Goal: Task Accomplishment & Management: Use online tool/utility

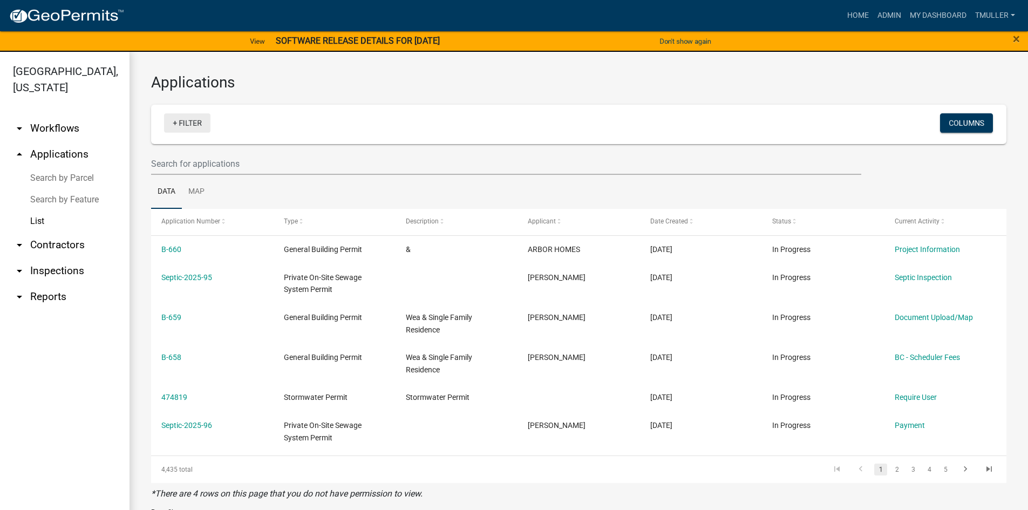
click at [188, 116] on link "+ Filter" at bounding box center [187, 122] width 46 height 19
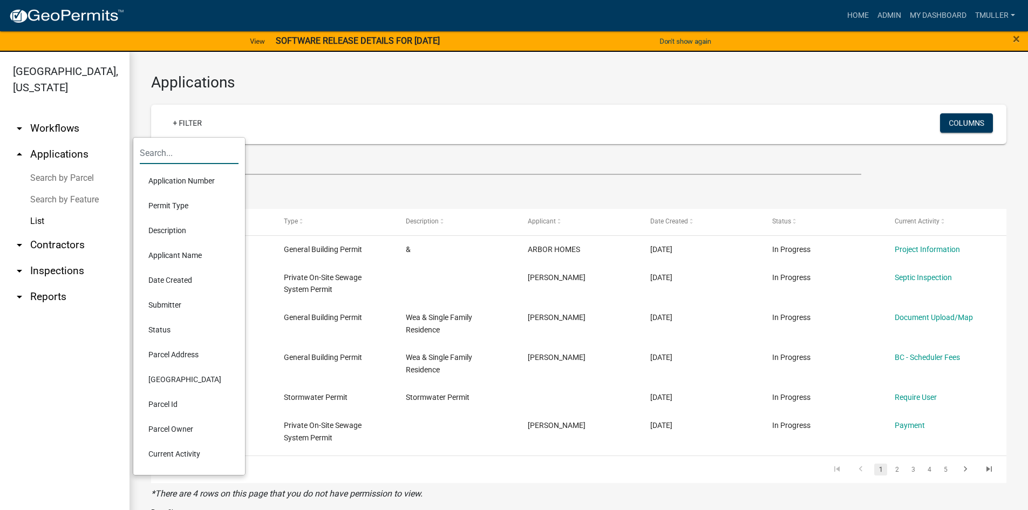
click at [158, 150] on input "text" at bounding box center [189, 153] width 99 height 22
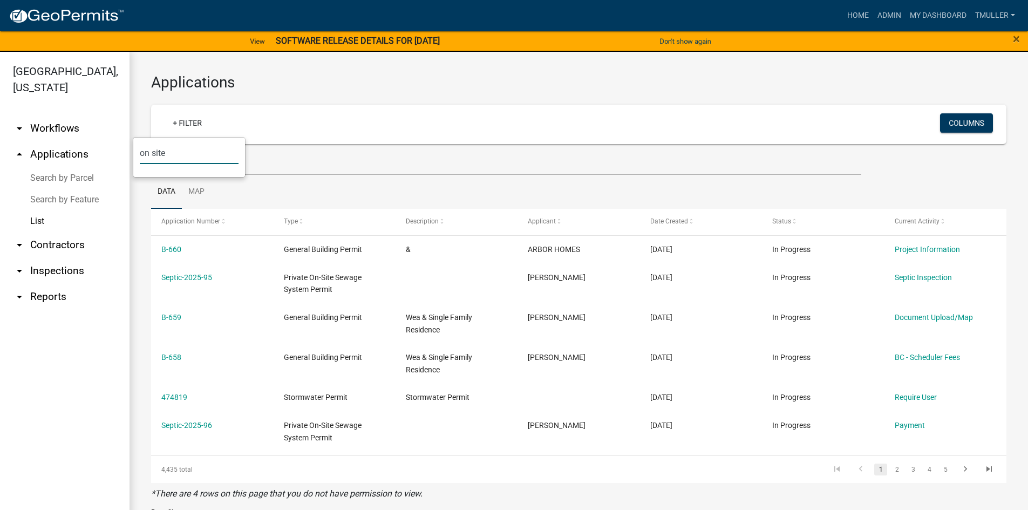
type input "on site"
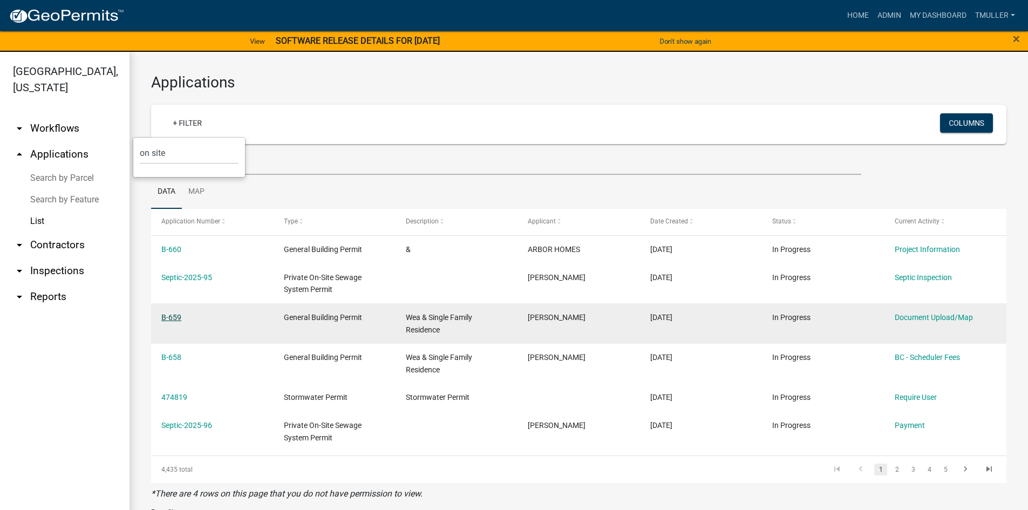
click at [179, 231] on link "B-659" at bounding box center [171, 317] width 20 height 9
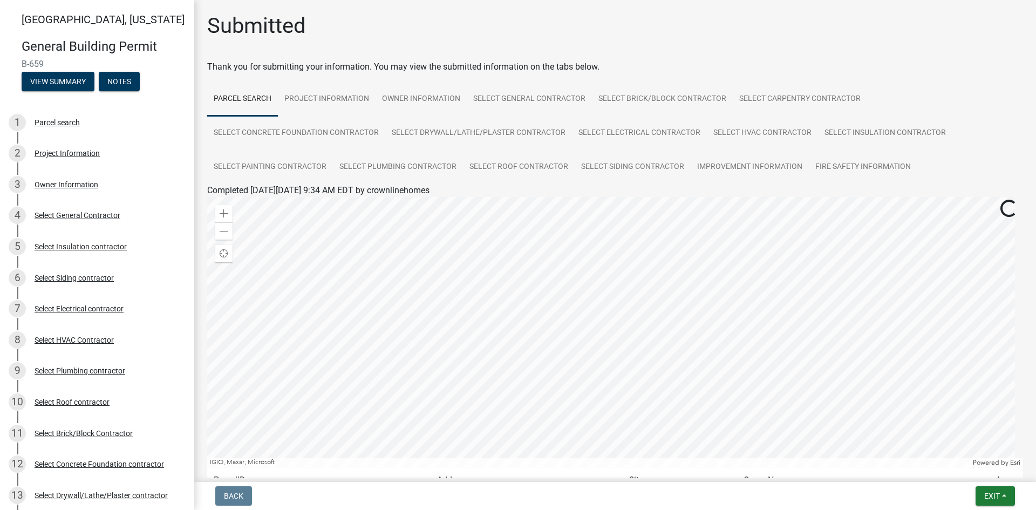
scroll to position [54, 0]
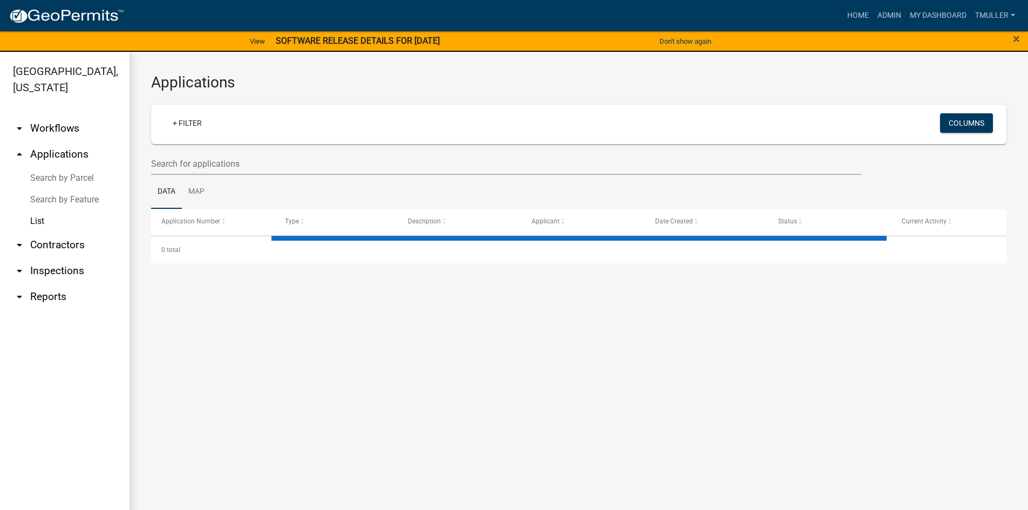
click at [31, 222] on link "List" at bounding box center [64, 221] width 129 height 22
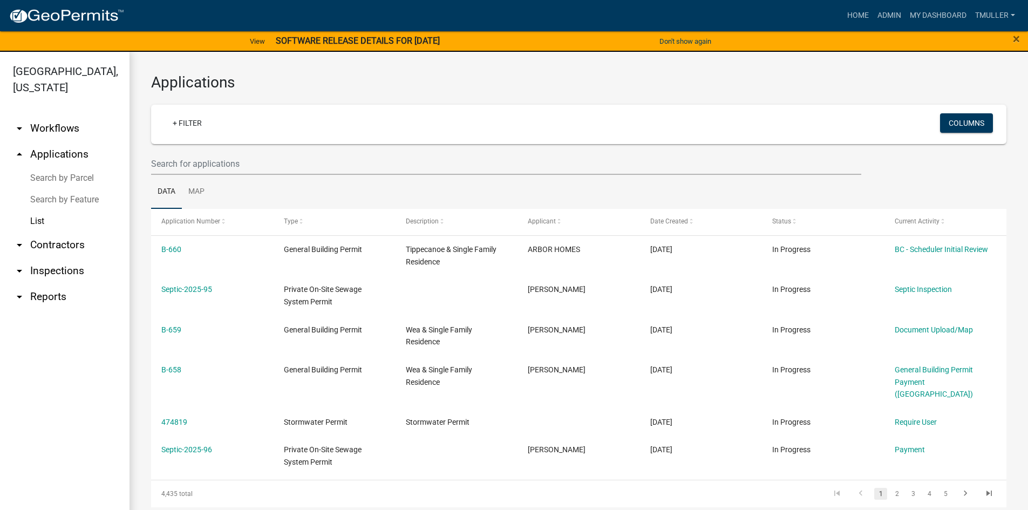
click at [45, 179] on link "Search by Parcel" at bounding box center [64, 178] width 129 height 22
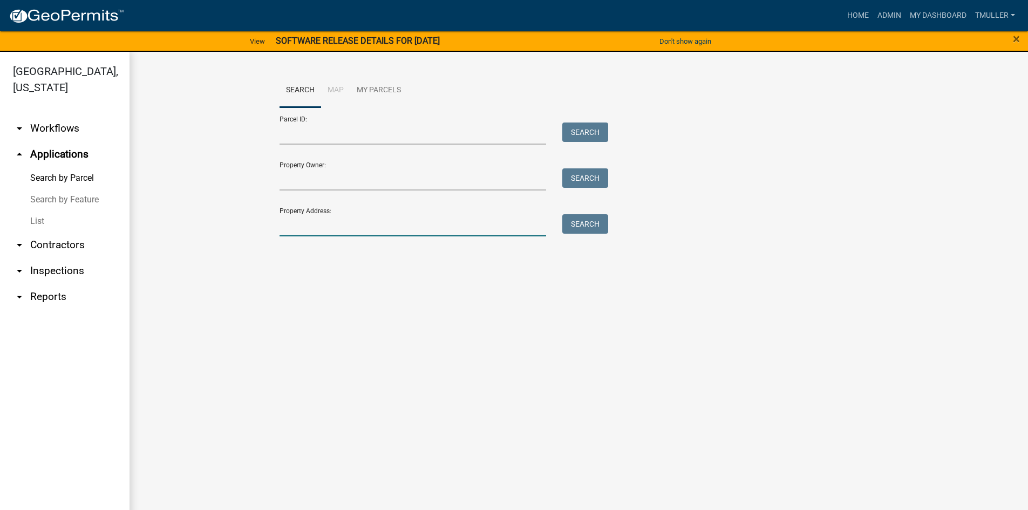
click at [286, 224] on input "Property Address:" at bounding box center [412, 225] width 267 height 22
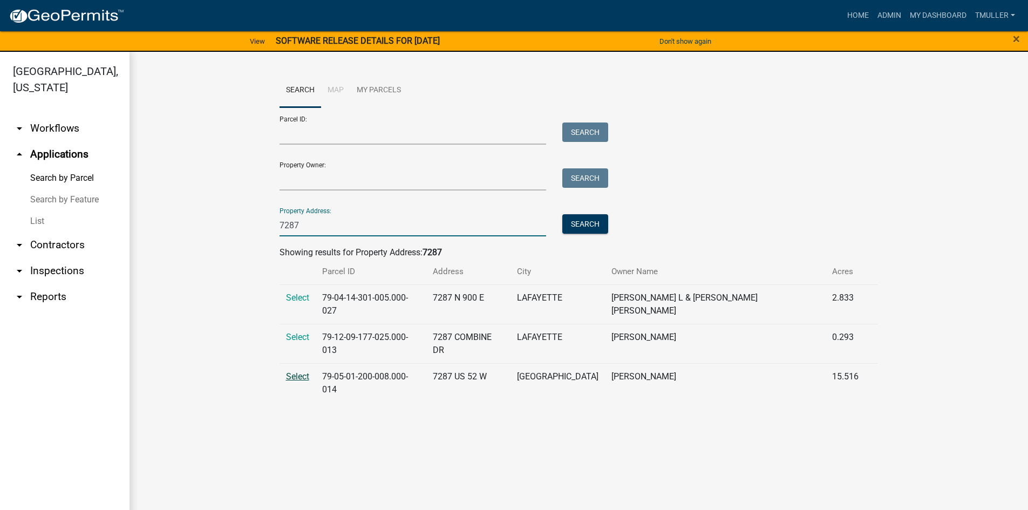
type input "7287"
click at [290, 371] on span "Select" at bounding box center [297, 376] width 23 height 10
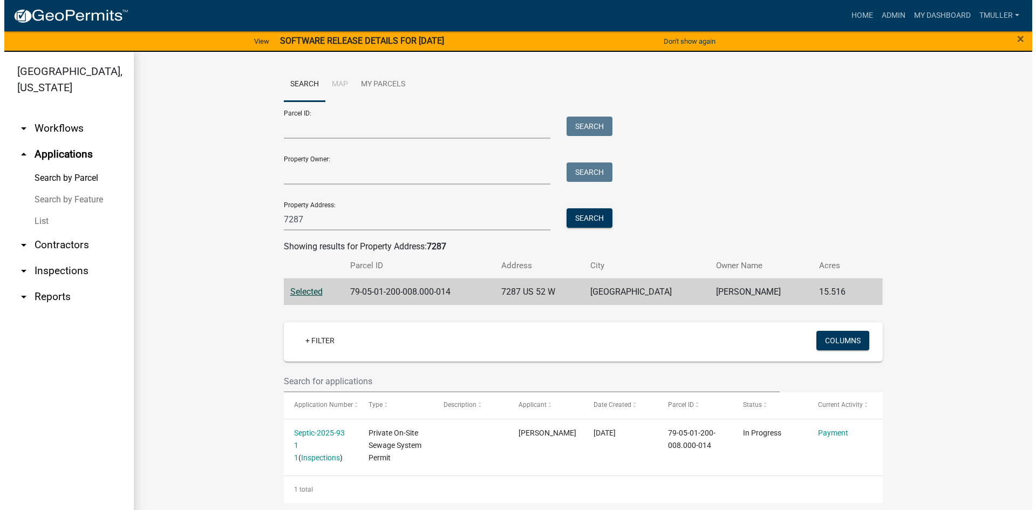
scroll to position [8, 0]
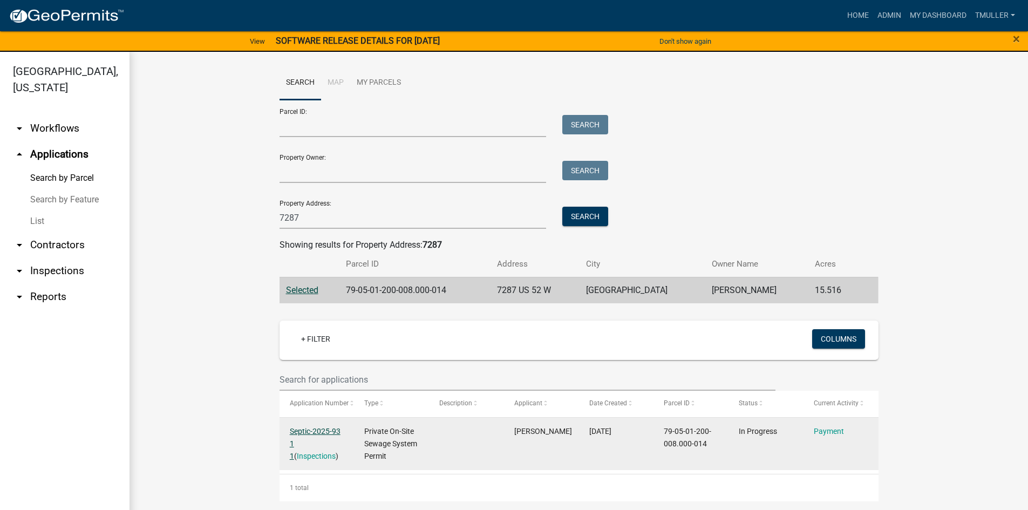
click at [295, 431] on link "Septic-2025-93 1 1" at bounding box center [315, 443] width 51 height 33
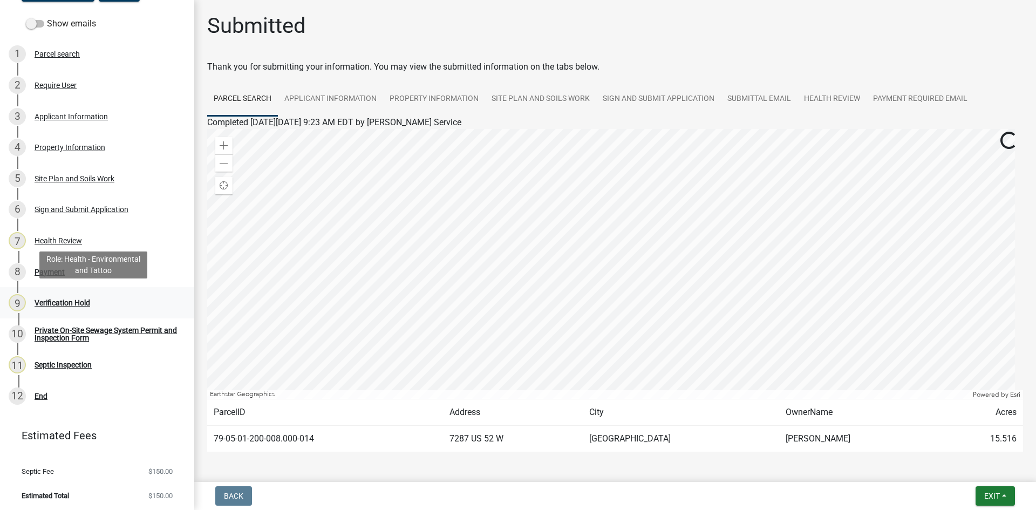
scroll to position [107, 0]
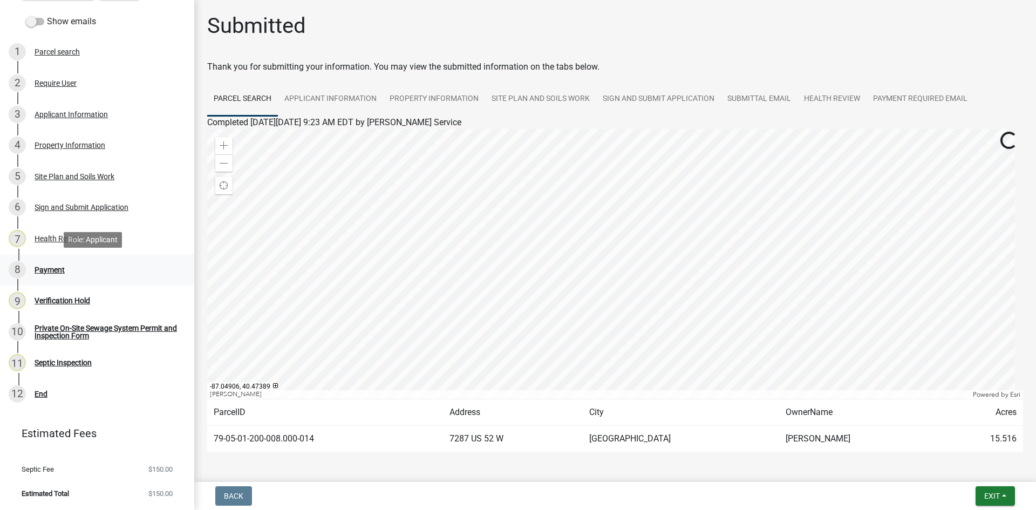
click at [45, 268] on div "Payment" at bounding box center [50, 270] width 30 height 8
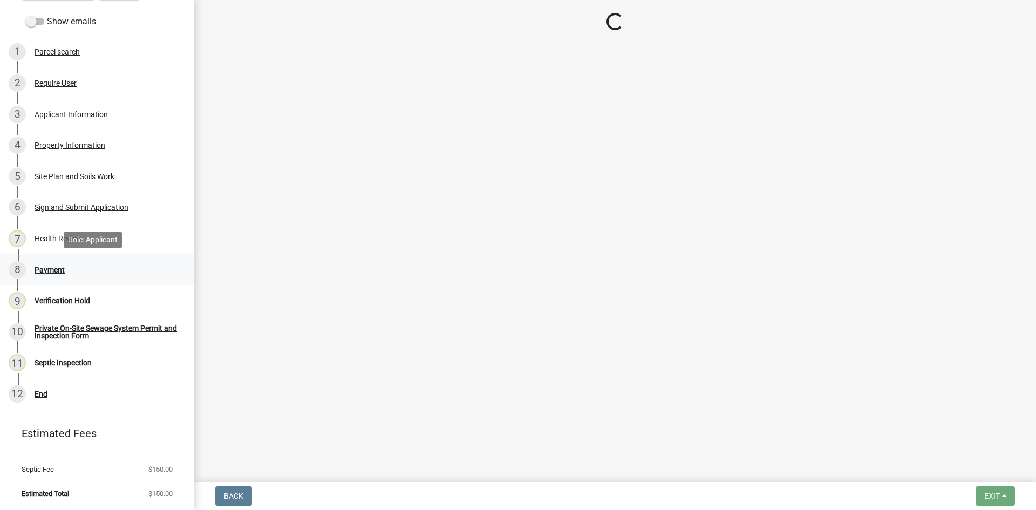
select select "3: 3"
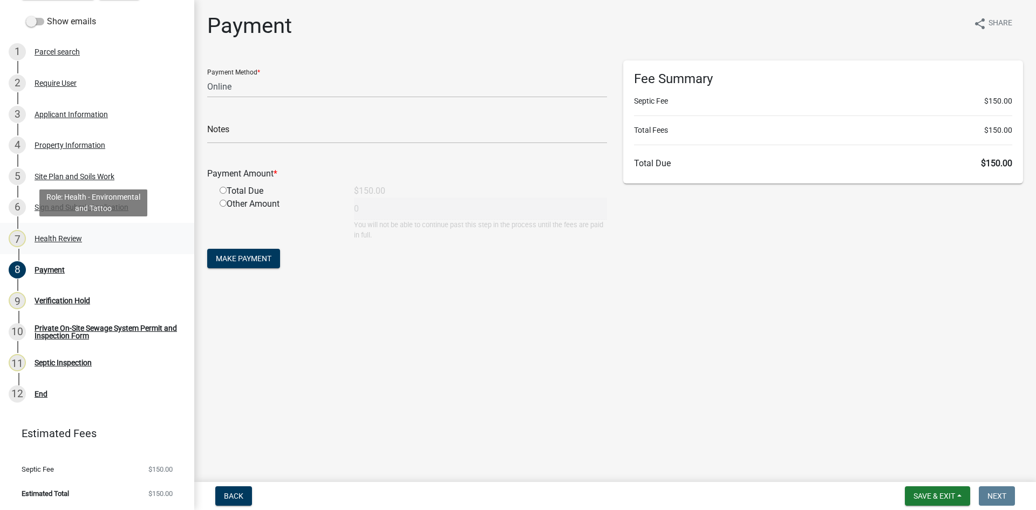
click at [46, 235] on div "Health Review" at bounding box center [58, 239] width 47 height 8
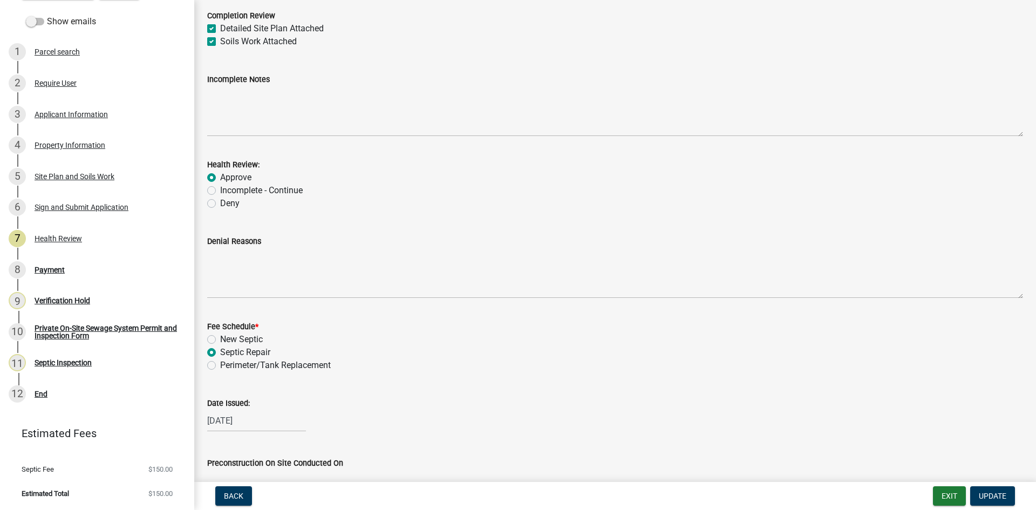
scroll to position [0, 0]
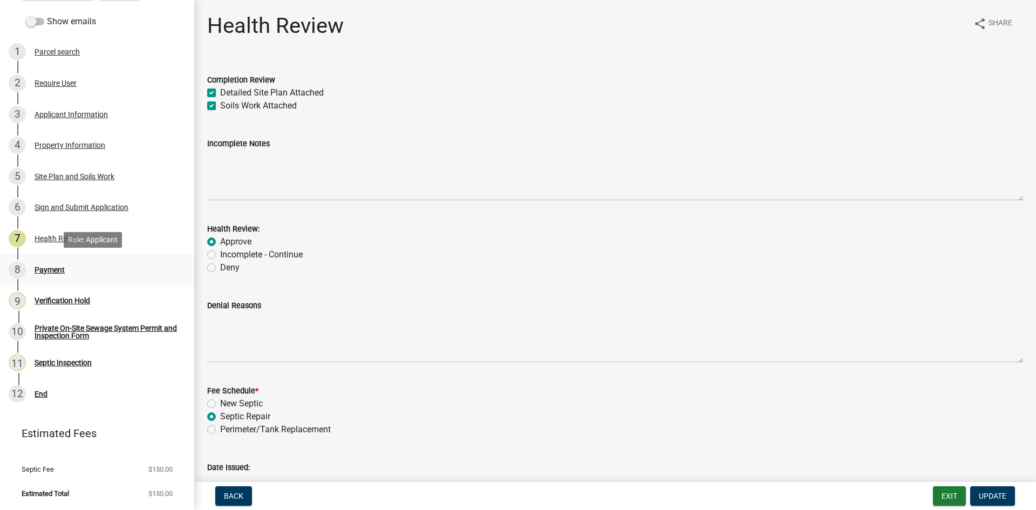
click at [42, 268] on div "Payment" at bounding box center [50, 270] width 30 height 8
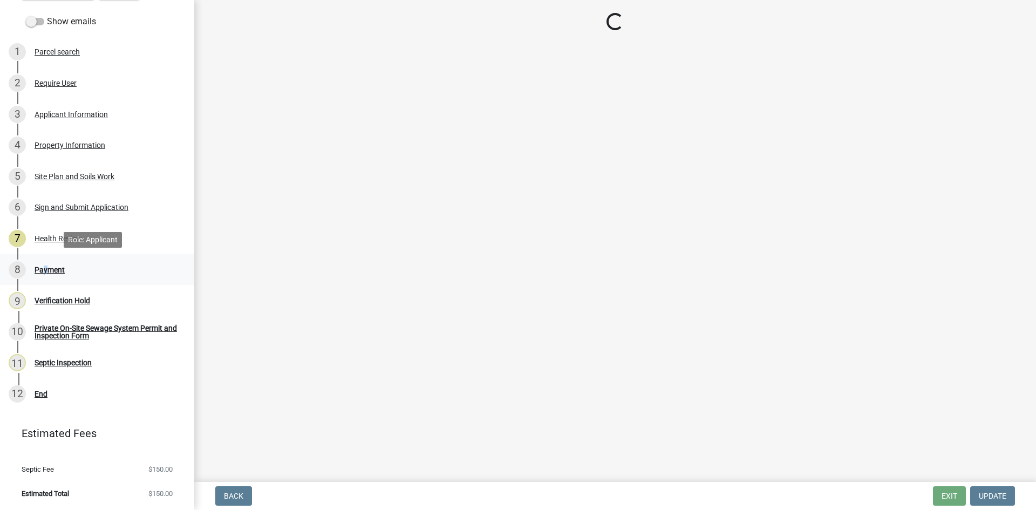
select select "3: 3"
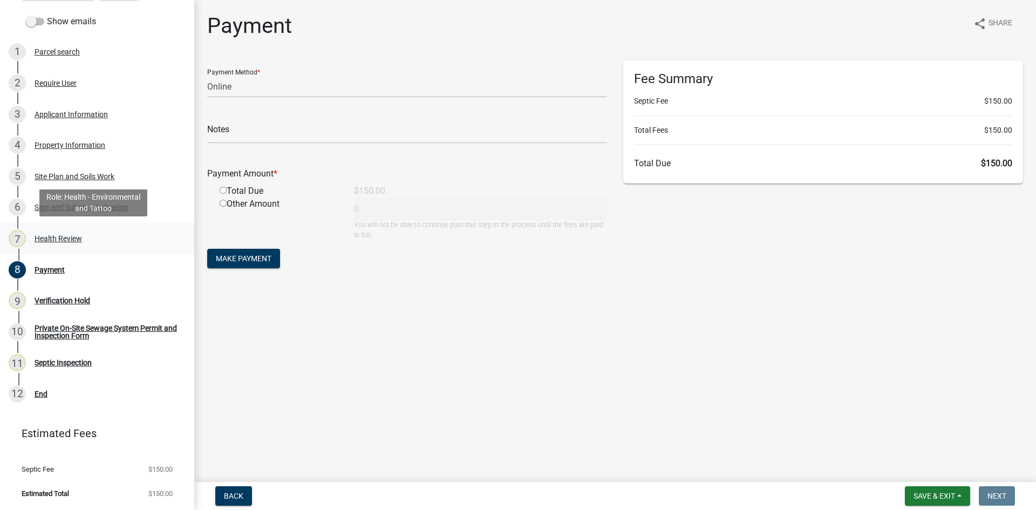
click at [55, 242] on div "Health Review" at bounding box center [58, 239] width 47 height 8
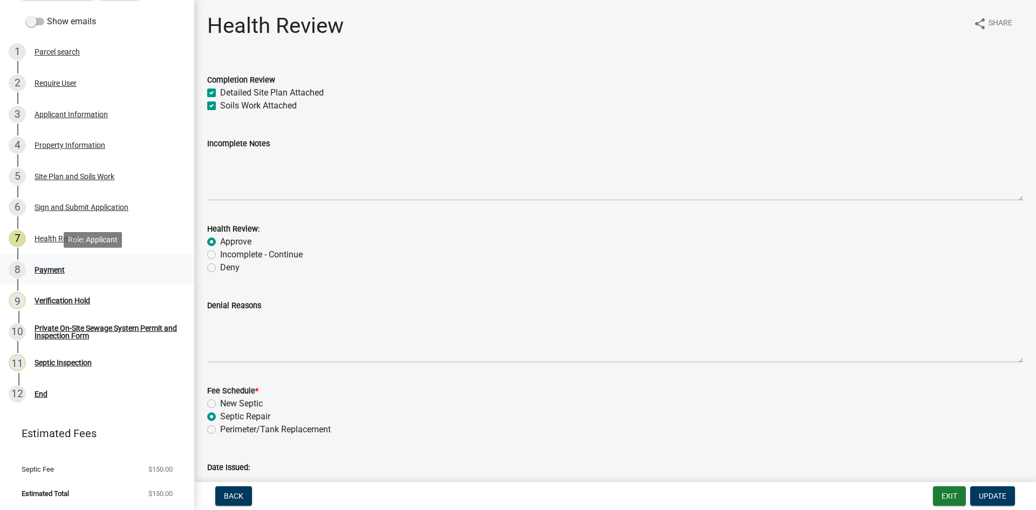
click at [55, 272] on div "Payment" at bounding box center [50, 270] width 30 height 8
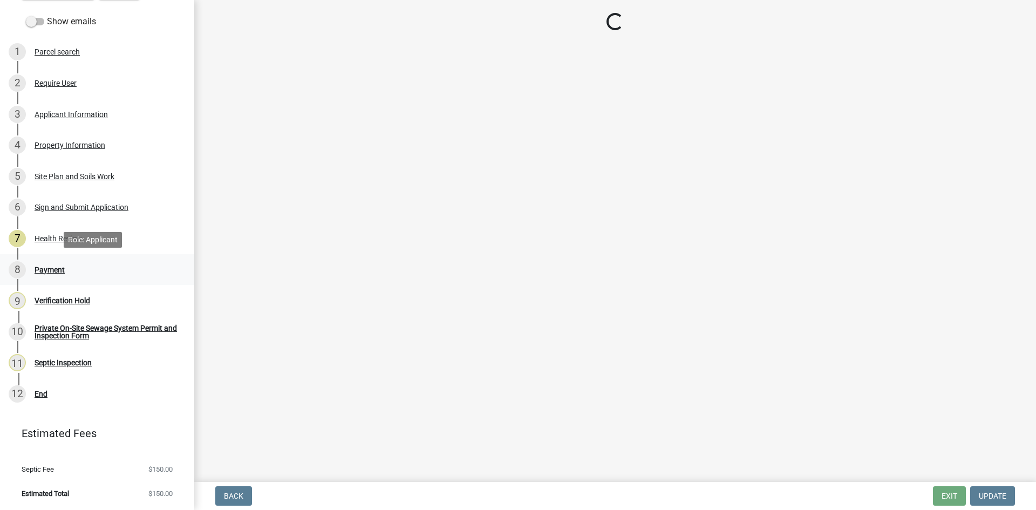
select select "3: 3"
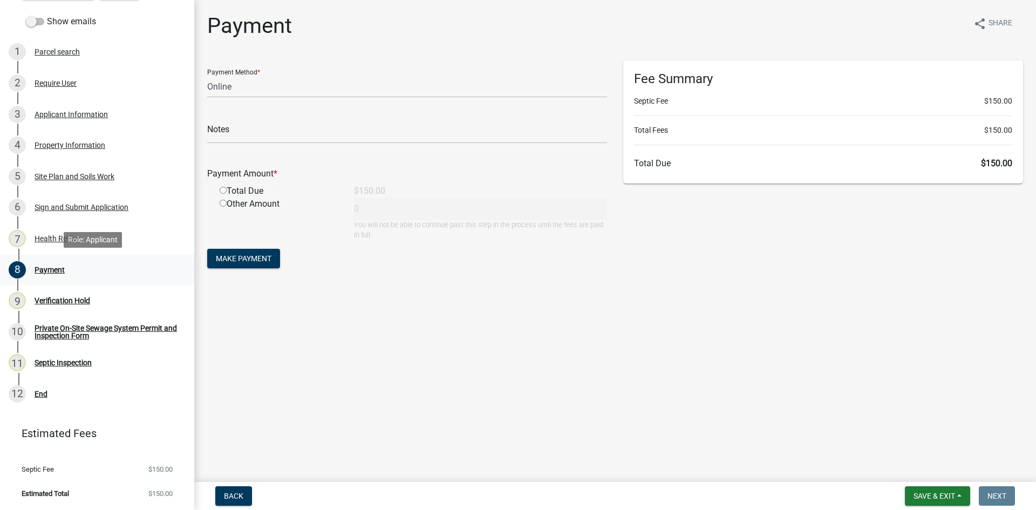
click at [51, 274] on div "8 Payment" at bounding box center [93, 269] width 168 height 17
click at [51, 272] on div "Payment" at bounding box center [50, 270] width 30 height 8
click at [49, 262] on div "8 Payment" at bounding box center [93, 269] width 168 height 17
click at [46, 243] on div "7 Health Review" at bounding box center [93, 238] width 168 height 17
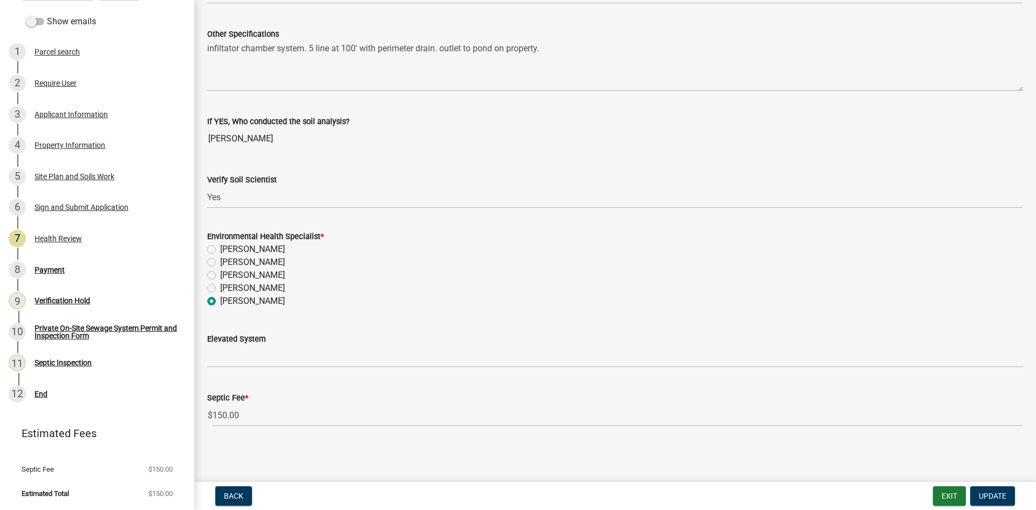
scroll to position [1625, 0]
click at [47, 269] on div "Payment" at bounding box center [50, 270] width 30 height 8
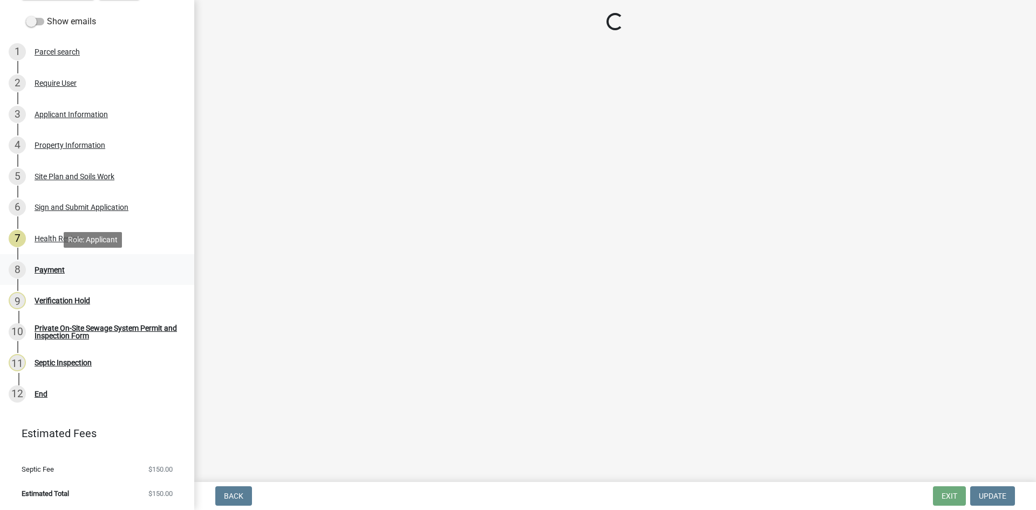
scroll to position [0, 0]
select select "3: 3"
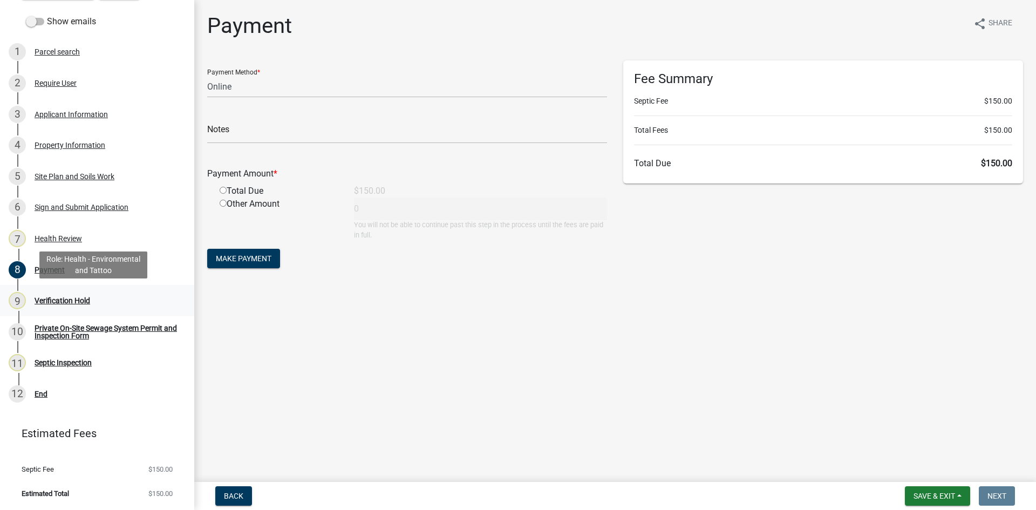
click at [46, 299] on div "Verification Hold" at bounding box center [63, 301] width 56 height 8
click at [35, 271] on div "8 Payment" at bounding box center [93, 269] width 168 height 17
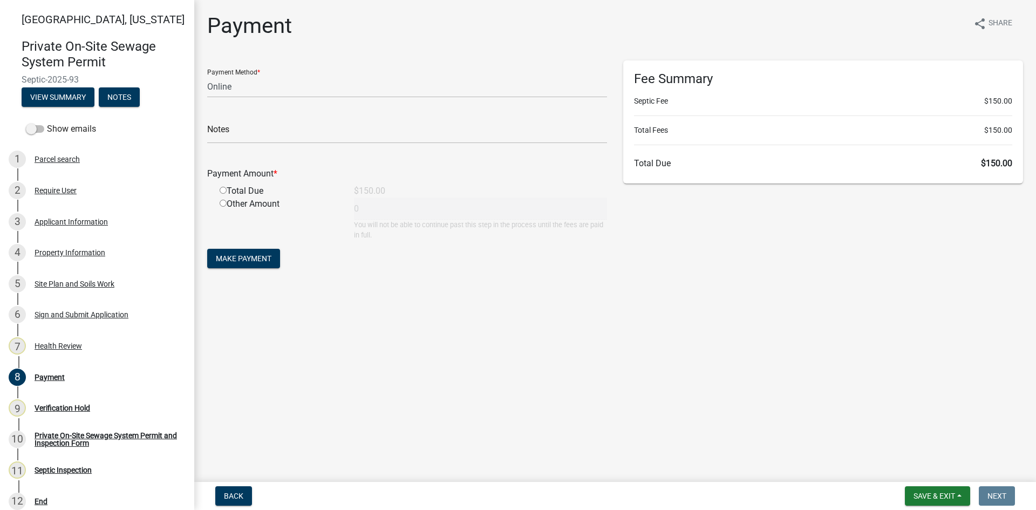
click at [998, 9] on main "Payment share Share Payment Method * Credit Card POS Check Cash Online Notes Pa…" at bounding box center [615, 238] width 842 height 477
click at [998, 19] on span "Share" at bounding box center [1000, 23] width 24 height 13
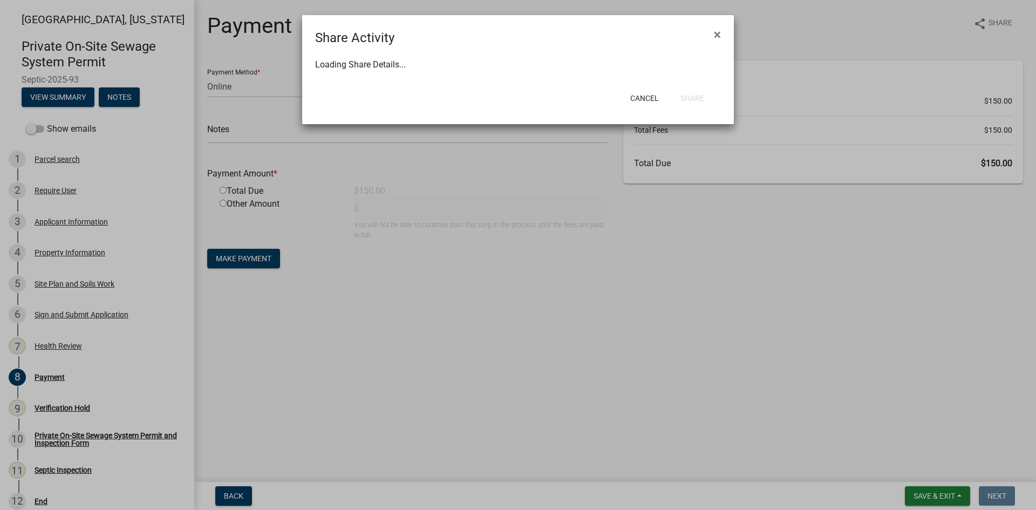
select select "1"
select select "0"
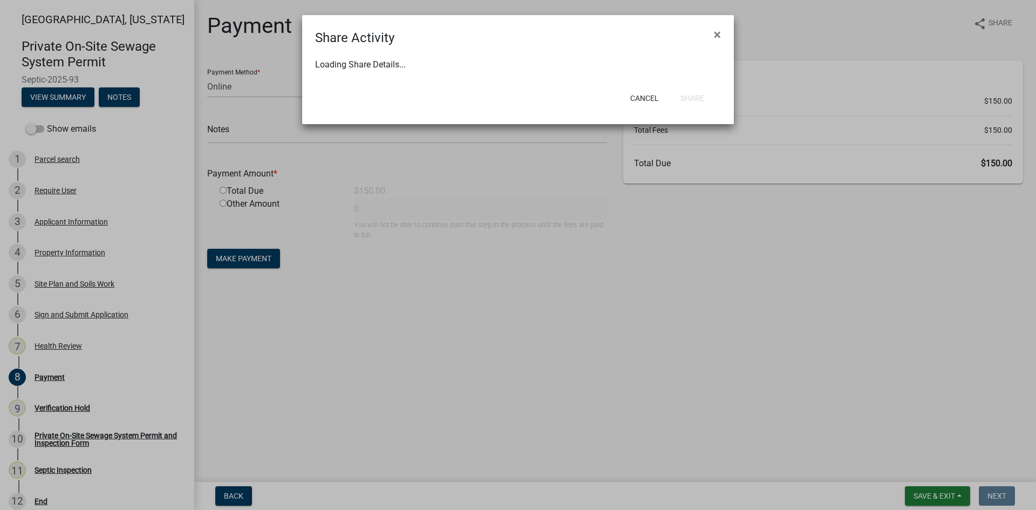
select select "0"
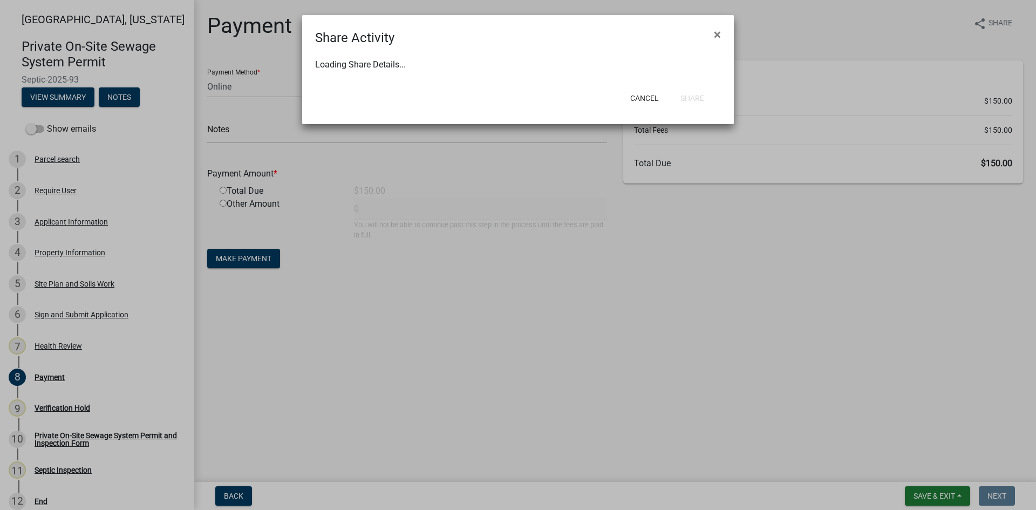
select select "0"
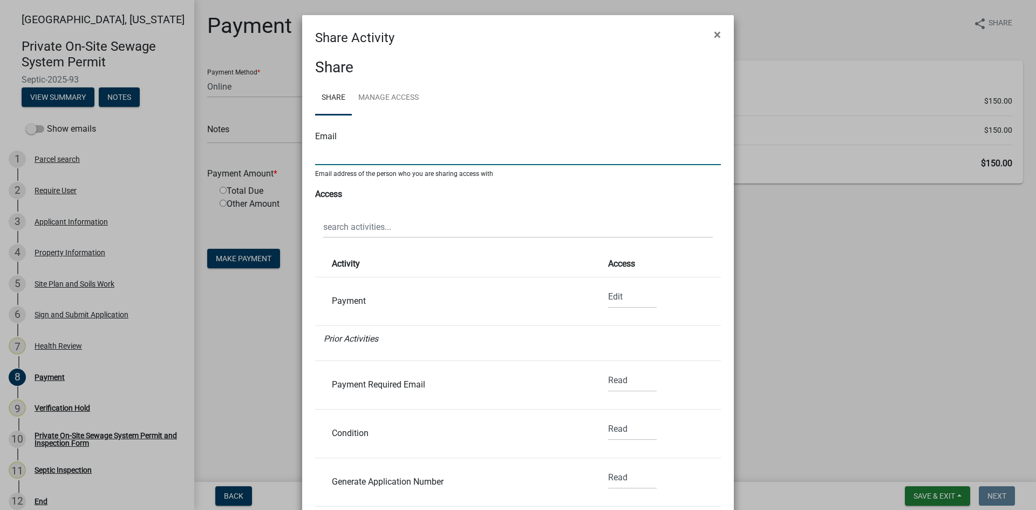
click at [368, 161] on input "text" at bounding box center [518, 154] width 406 height 22
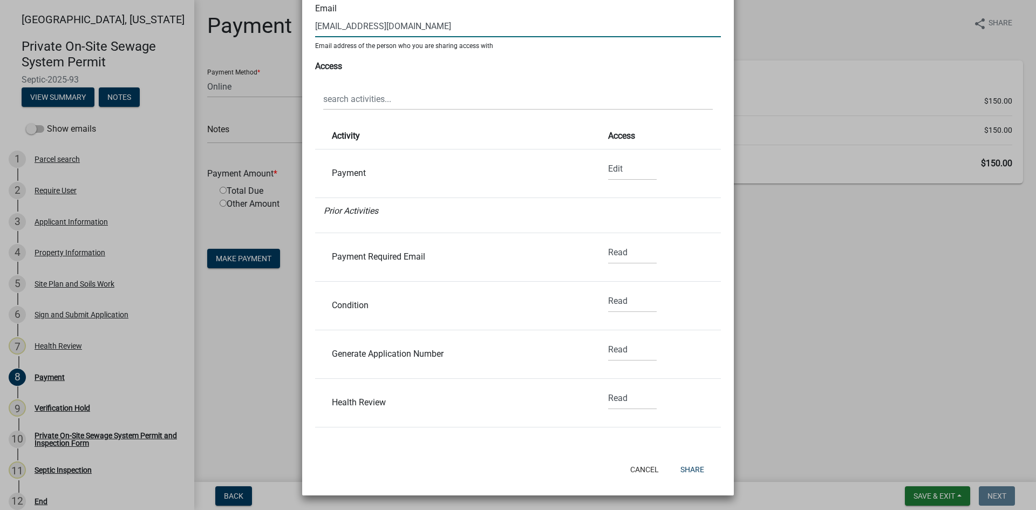
scroll to position [128, 0]
type input "admin@norfleetbuilders.com"
click at [687, 467] on button "Share" at bounding box center [692, 468] width 41 height 19
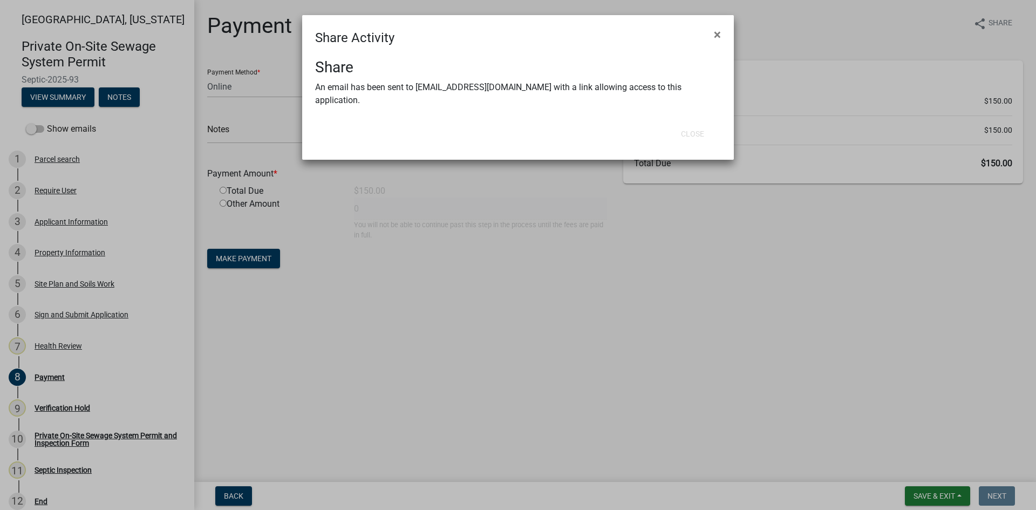
drag, startPoint x: 752, startPoint y: 401, endPoint x: 803, endPoint y: 409, distance: 52.3
click at [753, 401] on ngb-modal-window "Share Activity × Share An email has been sent to admin@norfleetbuilders.com wit…" at bounding box center [518, 255] width 1036 height 510
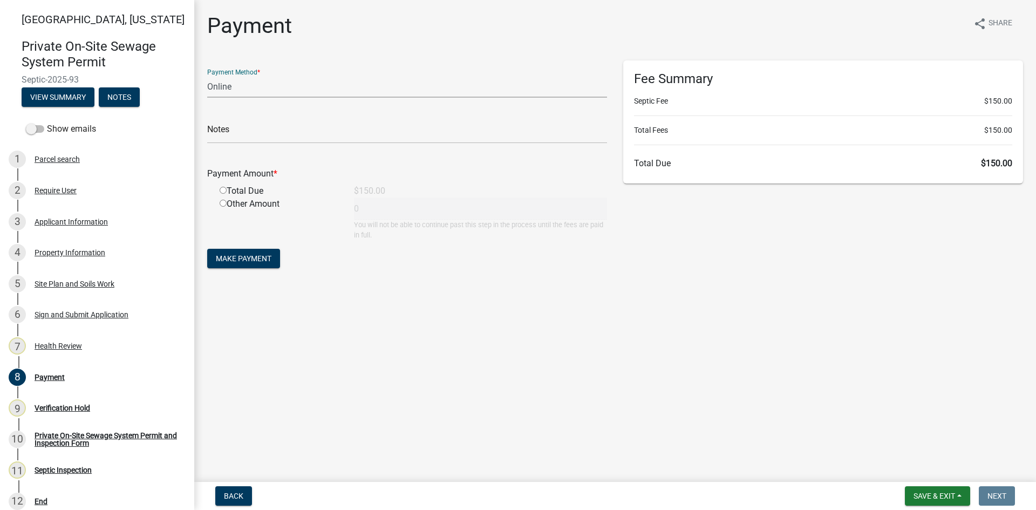
click at [248, 87] on select "Credit Card POS Check Cash Online" at bounding box center [407, 87] width 400 height 22
click at [370, 78] on select "Credit Card POS Check Cash Online" at bounding box center [407, 87] width 400 height 22
